Goal: Task Accomplishment & Management: Complete application form

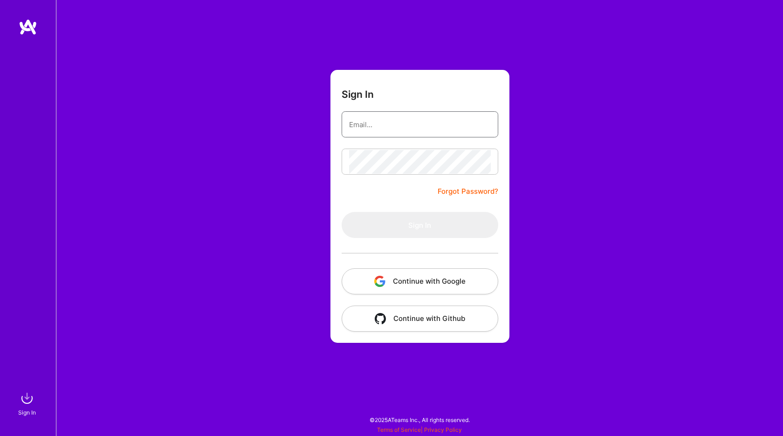
type input "[EMAIL_ADDRESS][DOMAIN_NAME]"
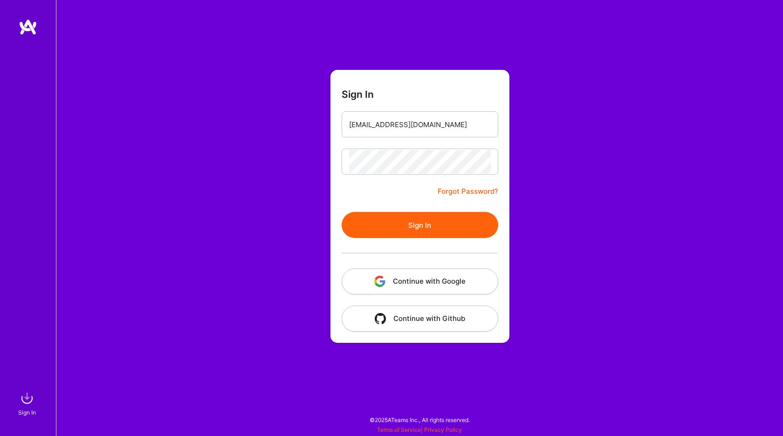
click at [390, 224] on button "Sign In" at bounding box center [419, 225] width 157 height 26
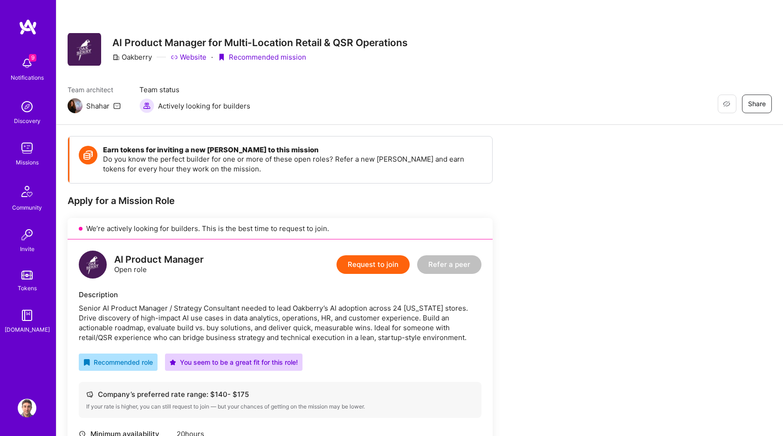
click at [374, 261] on button "Request to join" at bounding box center [372, 264] width 73 height 19
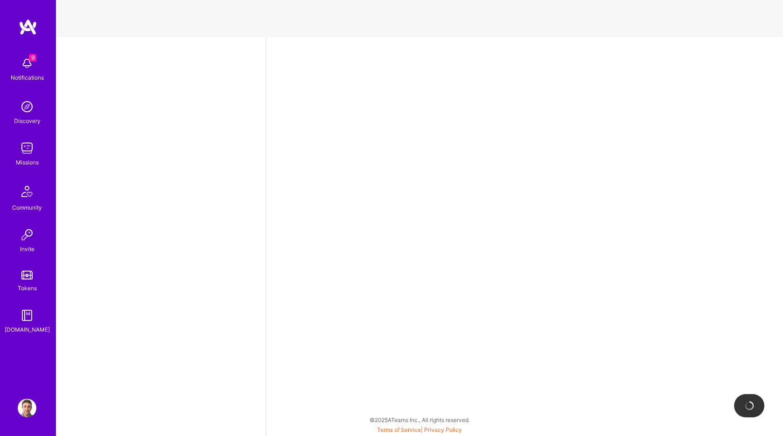
select select "US"
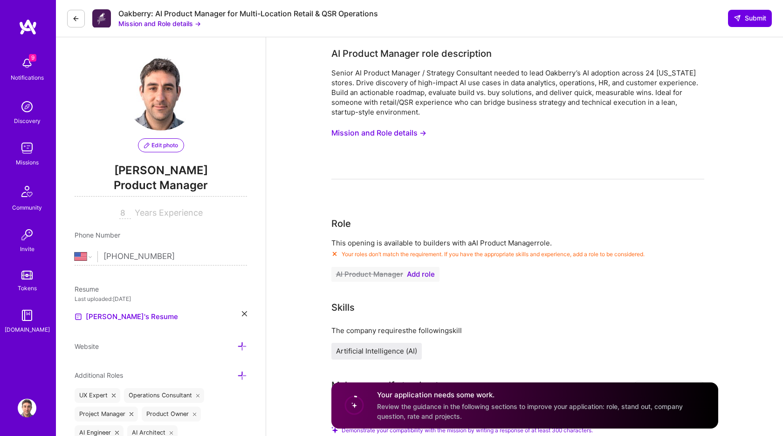
click at [416, 274] on span "Add role" at bounding box center [421, 274] width 28 height 7
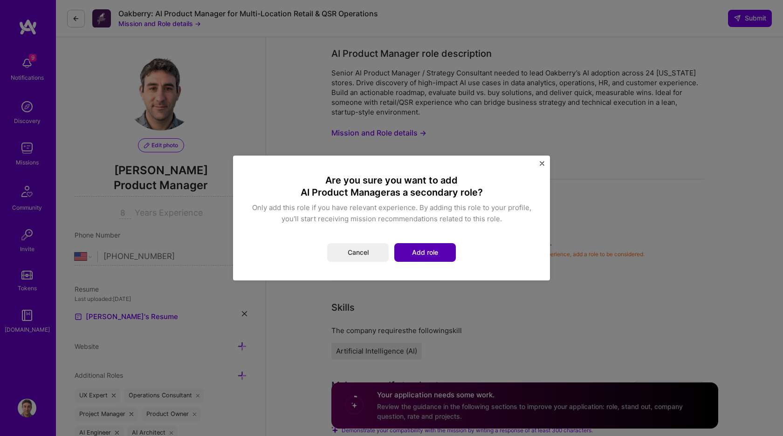
click at [428, 252] on button "Add role" at bounding box center [424, 252] width 61 height 19
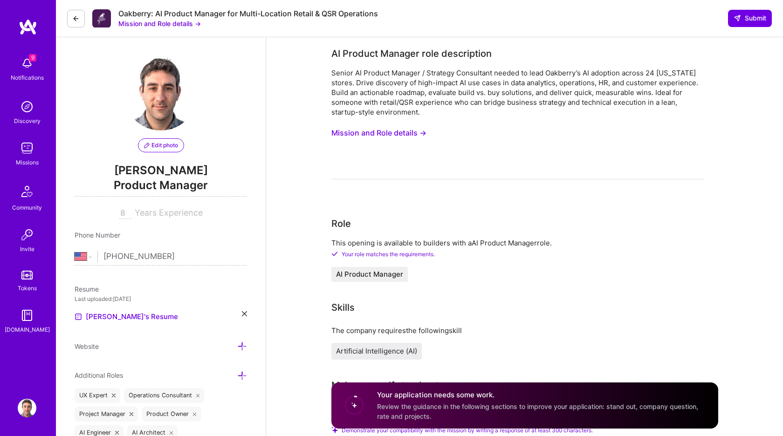
click at [465, 307] on div "Skills" at bounding box center [517, 307] width 373 height 14
